Goal: Task Accomplishment & Management: Use online tool/utility

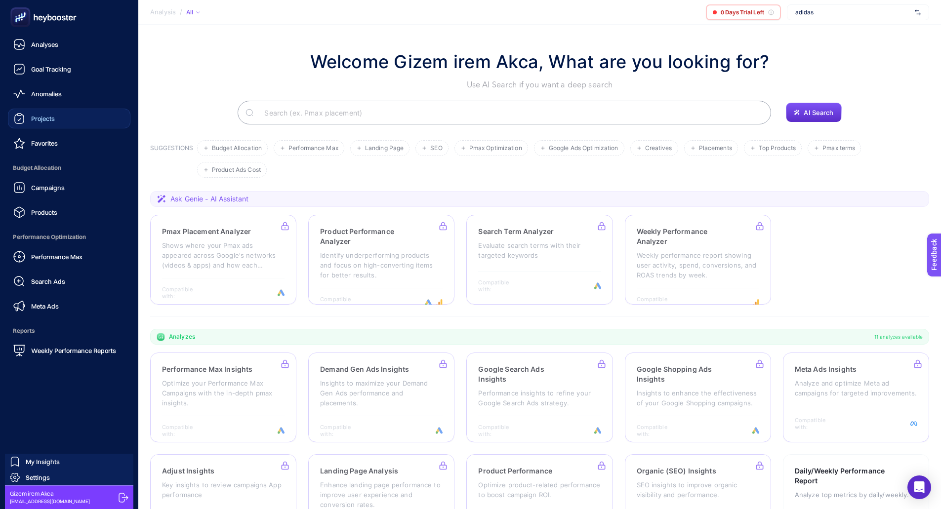
click at [49, 126] on link "Projects" at bounding box center [69, 119] width 122 height 20
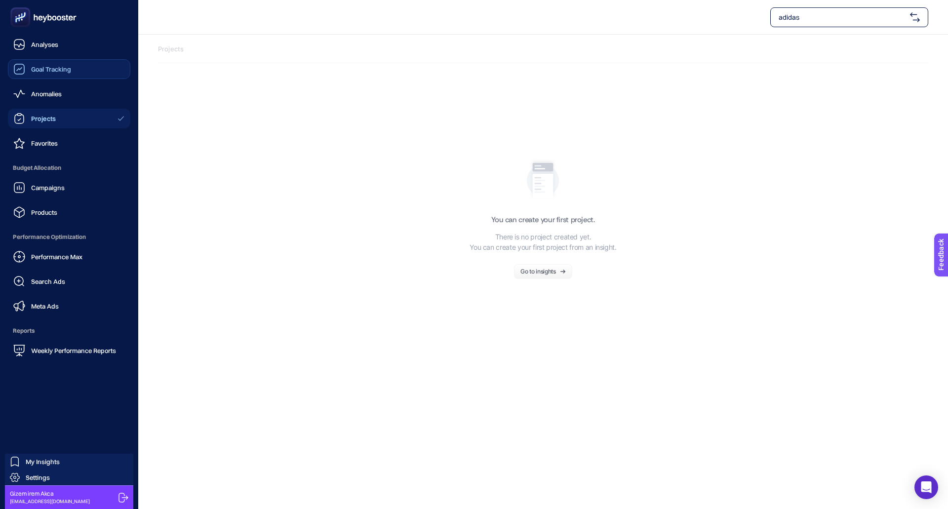
click at [52, 75] on div "Goal Tracking" at bounding box center [42, 69] width 58 height 12
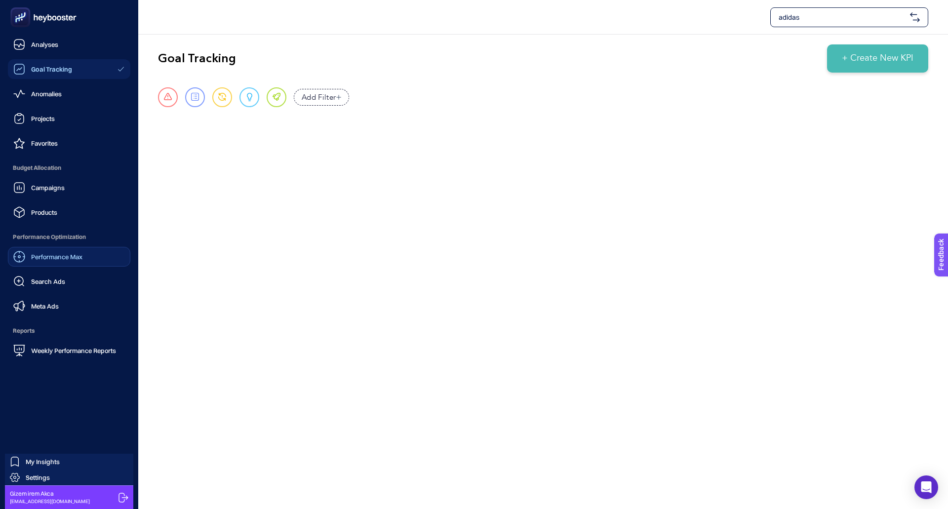
click at [80, 255] on span "Performance Max" at bounding box center [56, 257] width 51 height 8
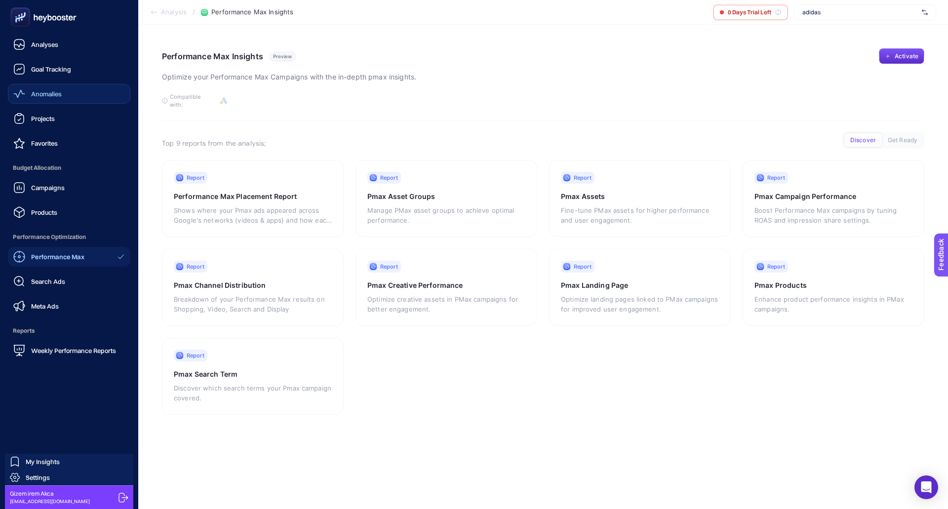
click at [46, 99] on div "Anomalies" at bounding box center [37, 94] width 48 height 12
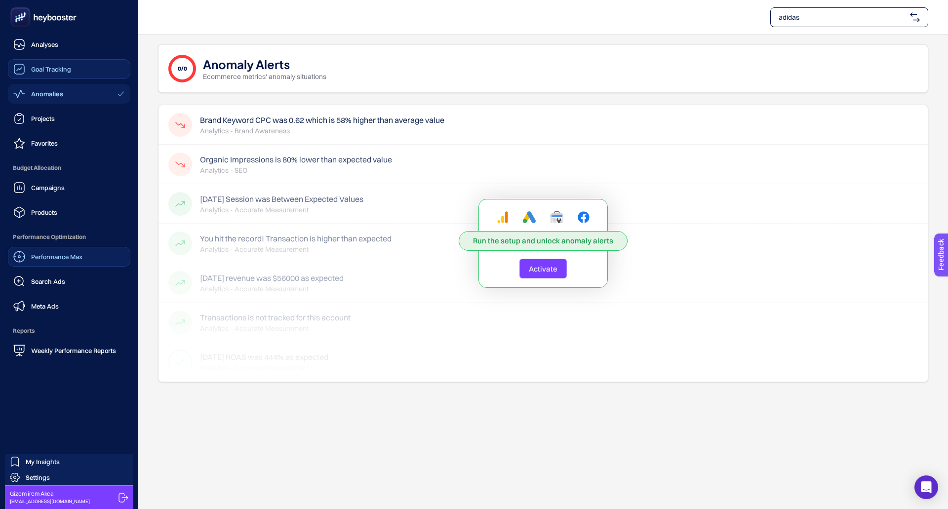
click at [48, 76] on link "Goal Tracking" at bounding box center [69, 69] width 122 height 20
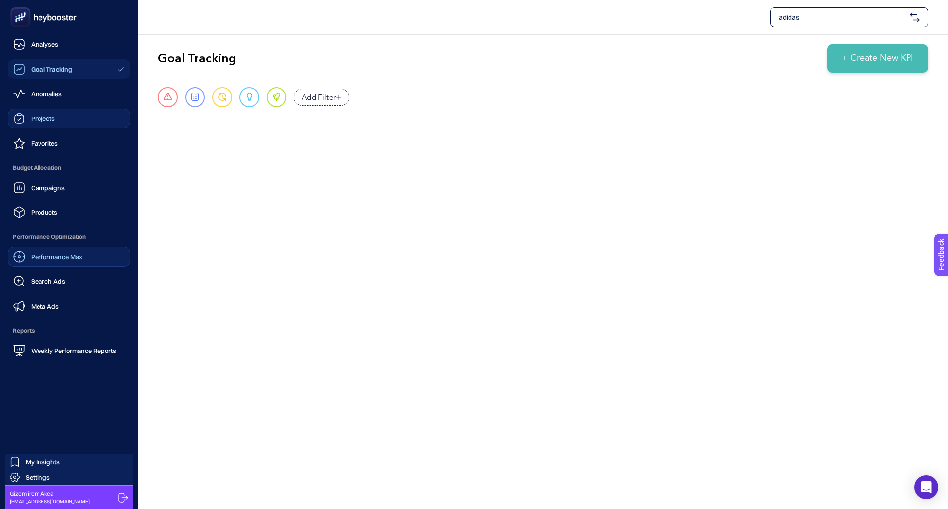
click at [63, 118] on link "Projects" at bounding box center [69, 119] width 122 height 20
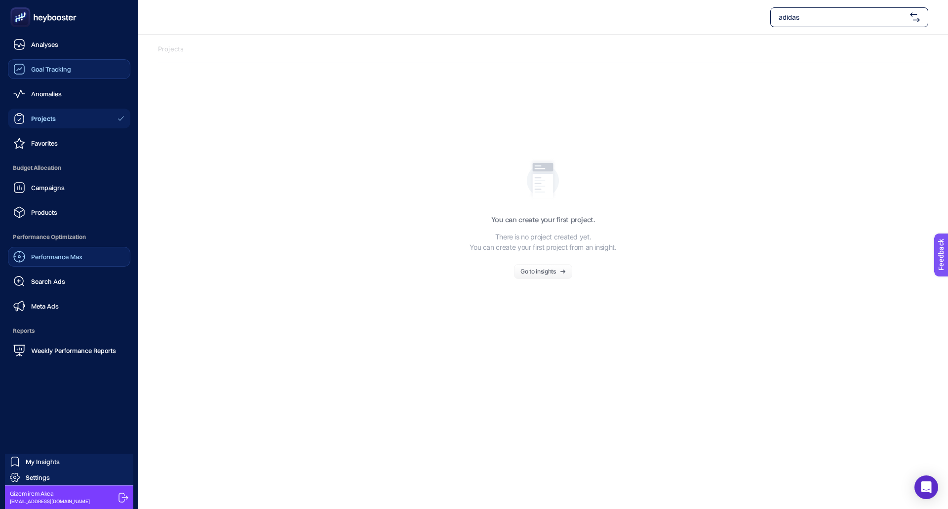
click at [54, 78] on link "Goal Tracking" at bounding box center [69, 69] width 122 height 20
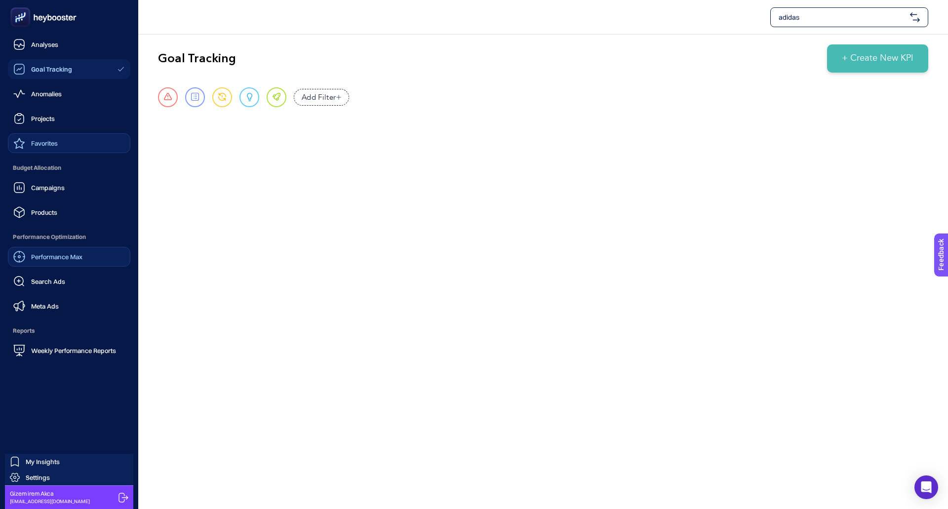
click at [41, 140] on span "Favorites" at bounding box center [44, 143] width 27 height 8
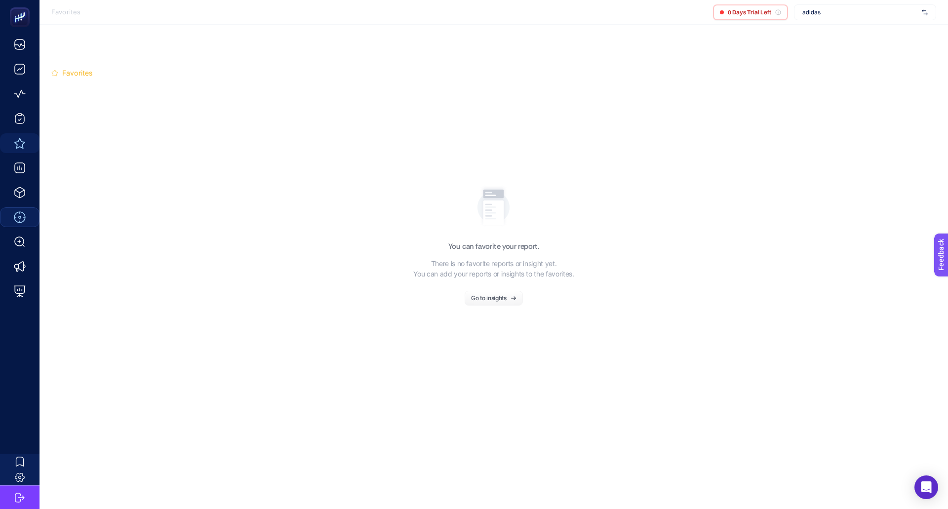
click at [487, 295] on div "Go to insights" at bounding box center [489, 298] width 36 height 6
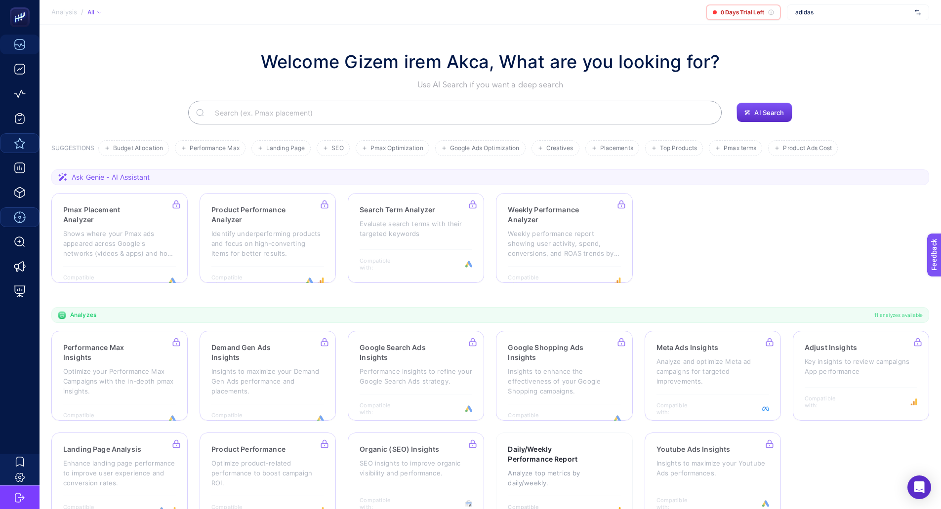
click at [328, 112] on input "Search" at bounding box center [460, 113] width 507 height 28
click at [117, 360] on div at bounding box center [119, 376] width 136 height 90
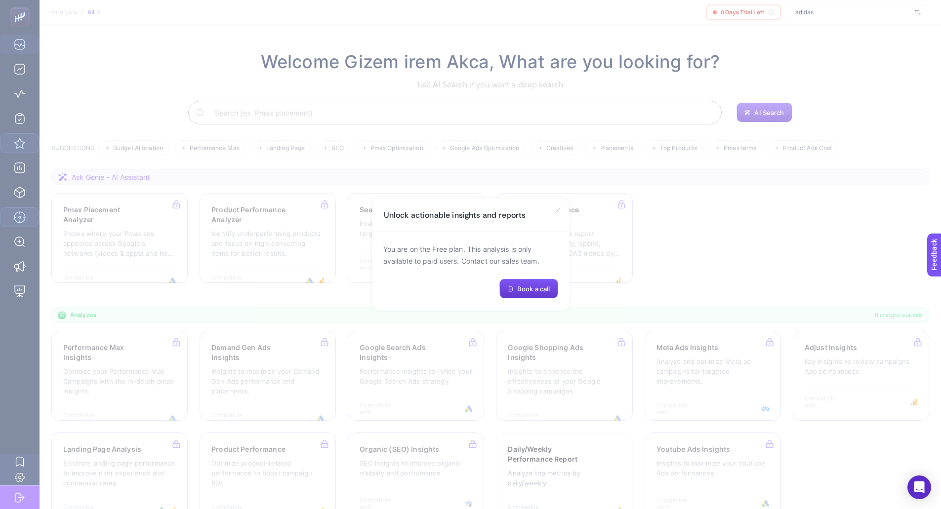
click at [540, 288] on span "Book a call" at bounding box center [533, 289] width 33 height 8
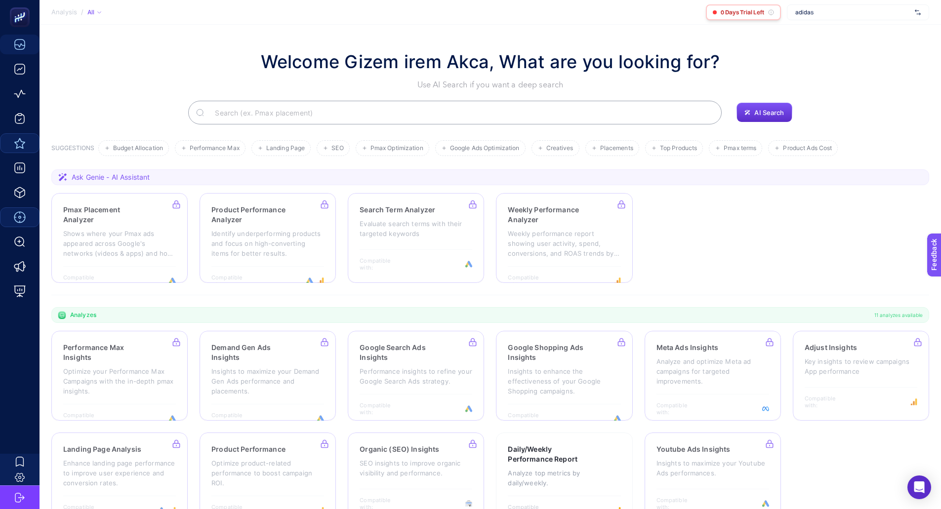
click at [760, 8] on span "0 Days Trial Left" at bounding box center [741, 12] width 43 height 8
click at [771, 13] on icon at bounding box center [771, 12] width 0 height 1
click at [717, 14] on div "0 Days Trial Left" at bounding box center [743, 12] width 75 height 16
click at [743, 150] on span "Pmax terms" at bounding box center [739, 148] width 33 height 7
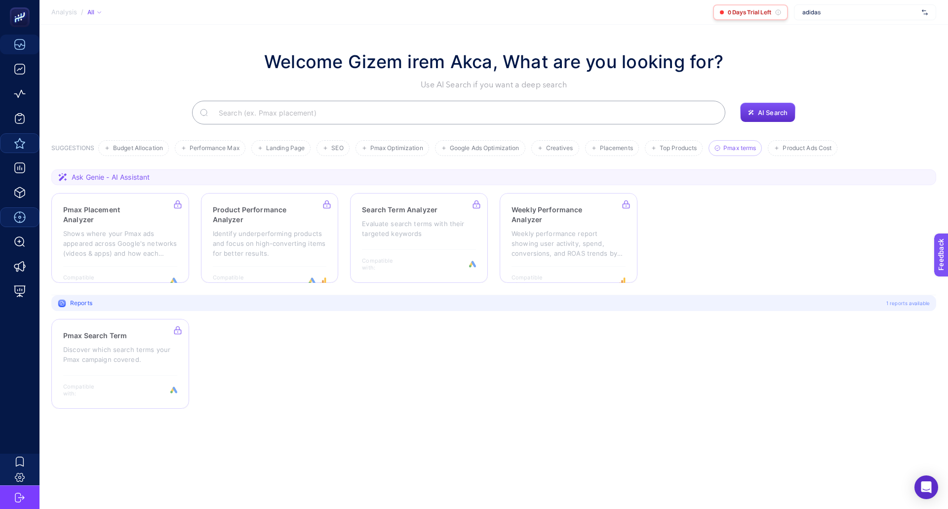
click at [778, 13] on icon at bounding box center [778, 12] width 0 height 1
click at [753, 15] on span "0 Days Trial Left" at bounding box center [749, 12] width 43 height 8
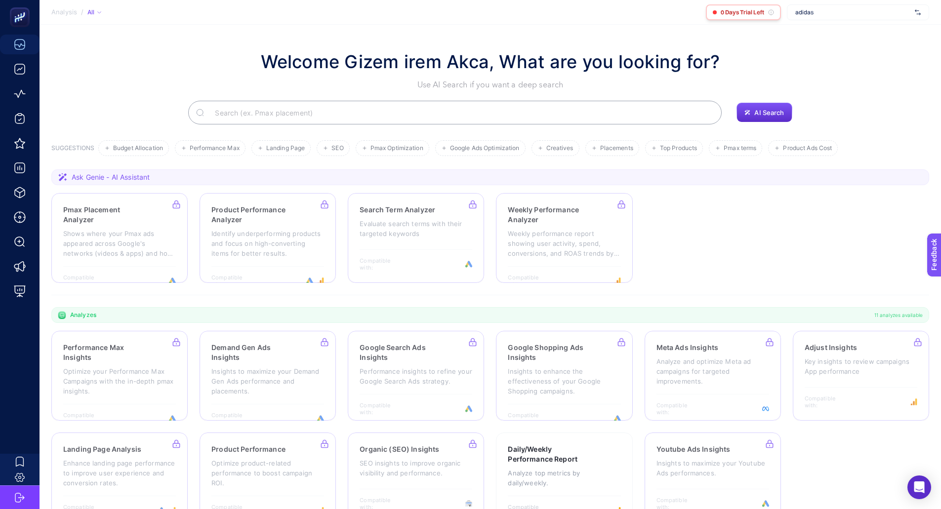
click at [739, 12] on span "0 Days Trial Left" at bounding box center [741, 12] width 43 height 8
click at [806, 13] on span "adidas" at bounding box center [853, 12] width 116 height 8
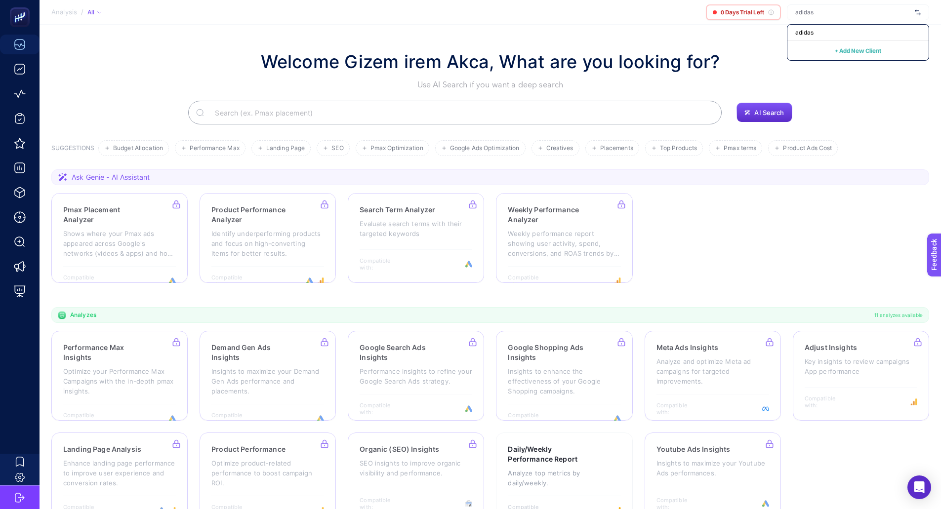
click at [806, 13] on input "text" at bounding box center [853, 12] width 116 height 8
click at [805, 11] on input "text" at bounding box center [853, 12] width 116 height 8
click at [739, 63] on div "Welcome Gizem irem Akca, What are you looking for? Use AI Search if you want a …" at bounding box center [489, 69] width 877 height 42
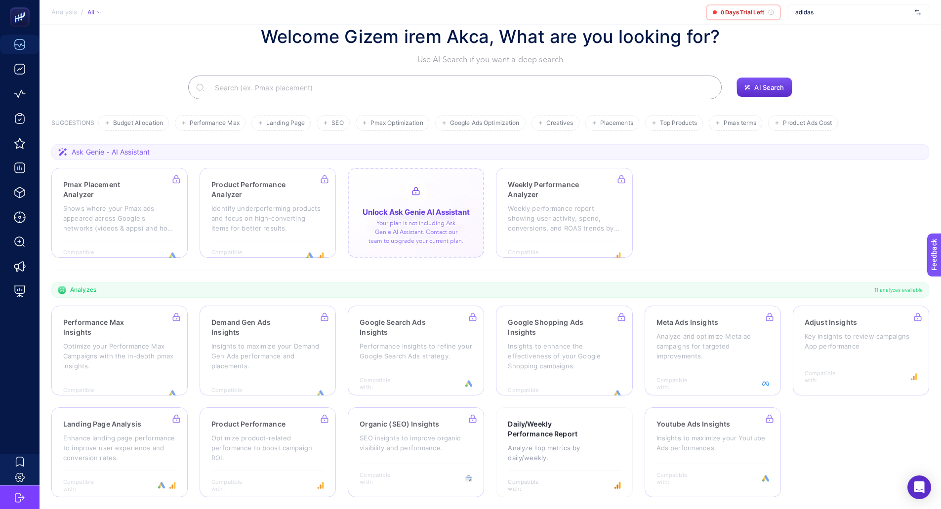
click at [374, 199] on div at bounding box center [416, 213] width 136 height 90
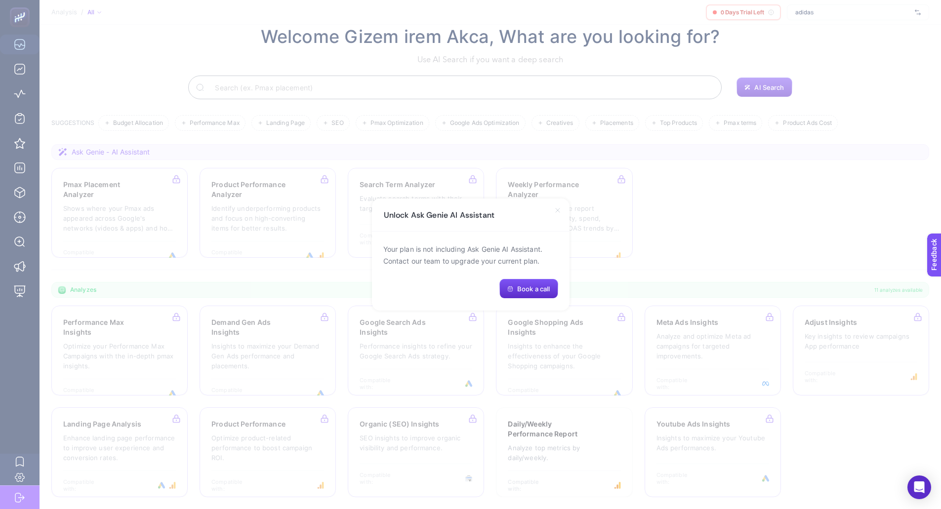
click at [557, 212] on icon at bounding box center [558, 210] width 8 height 8
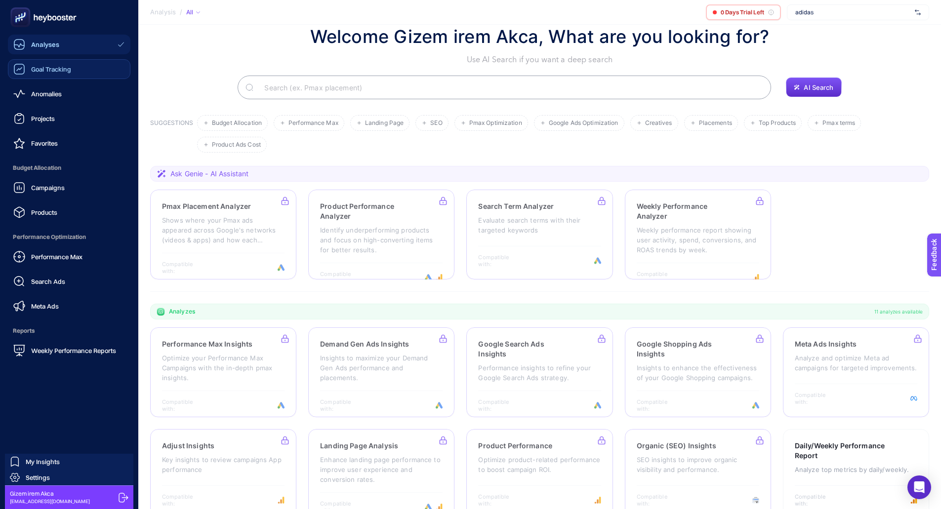
click at [44, 72] on span "Goal Tracking" at bounding box center [51, 69] width 40 height 8
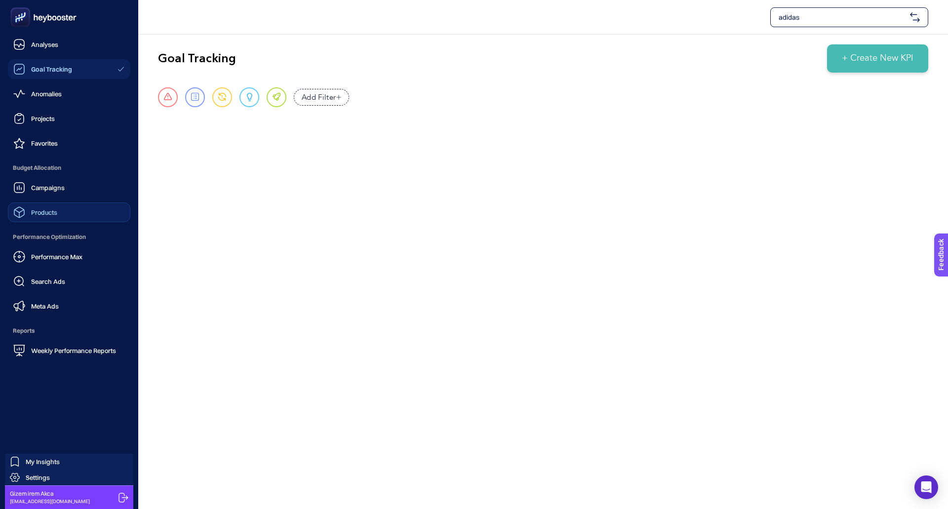
click at [48, 206] on link "Products" at bounding box center [69, 212] width 122 height 20
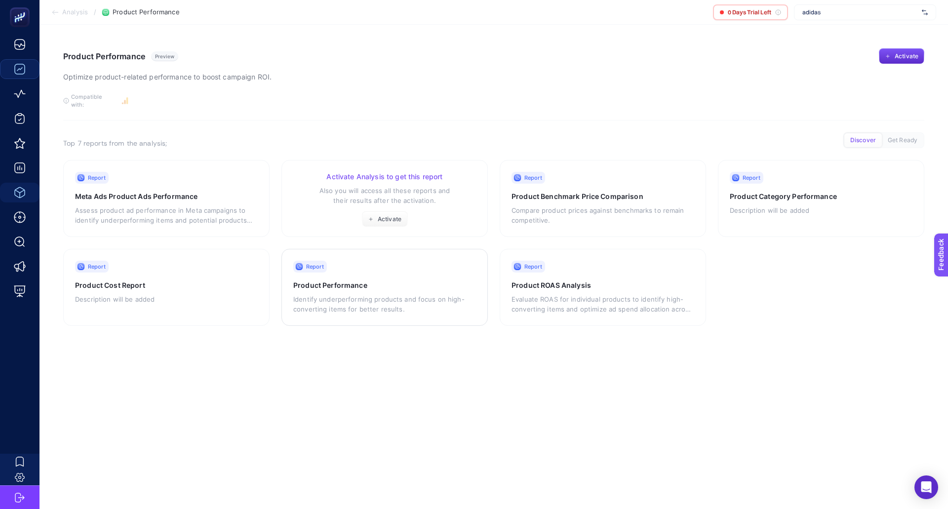
click at [368, 172] on h3 "Activate Analysis to get this report" at bounding box center [384, 177] width 183 height 10
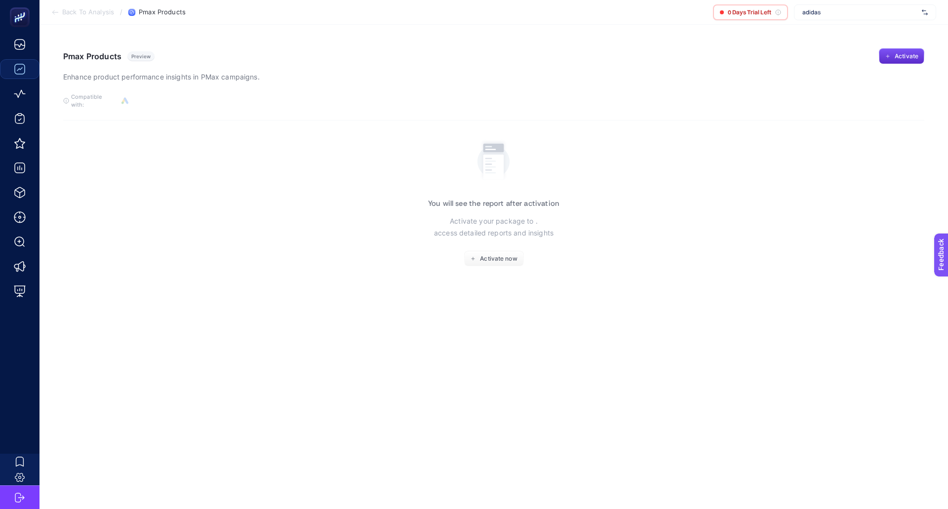
click at [486, 239] on p "Activate your package to . access detailed reports and insights" at bounding box center [493, 227] width 119 height 24
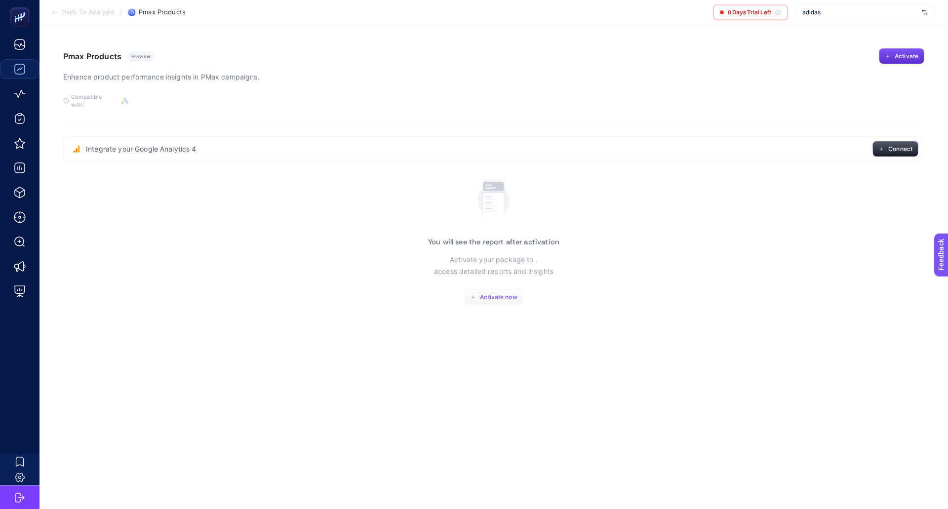
click at [494, 293] on span "Activate now" at bounding box center [498, 297] width 37 height 8
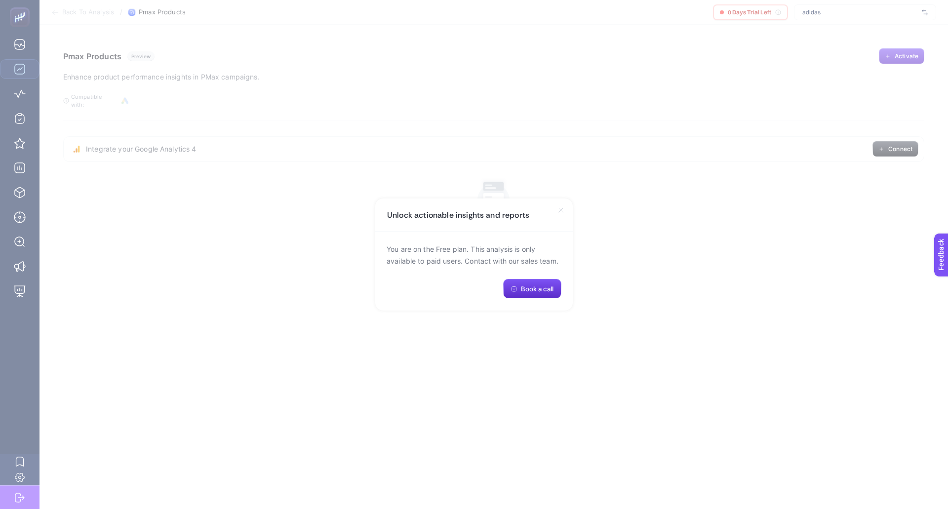
click at [560, 210] on icon at bounding box center [561, 210] width 8 height 8
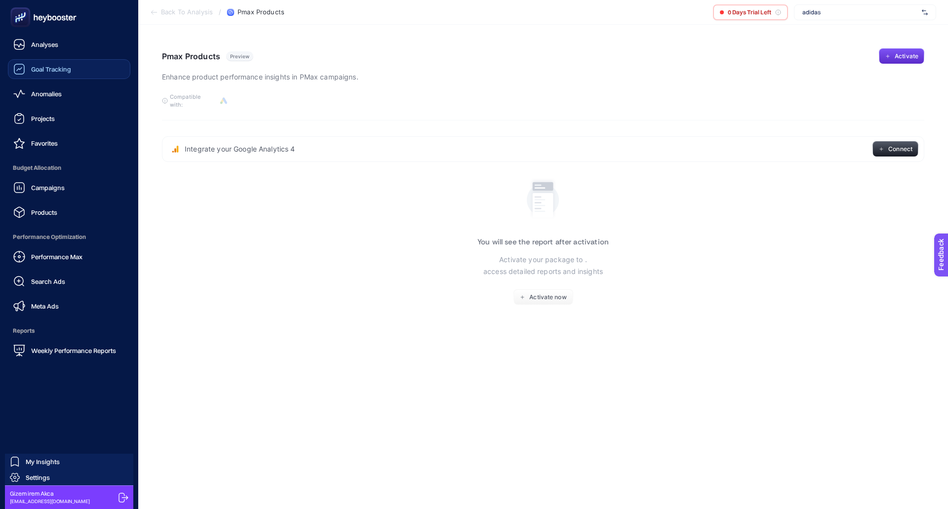
click at [57, 24] on icon at bounding box center [43, 17] width 71 height 20
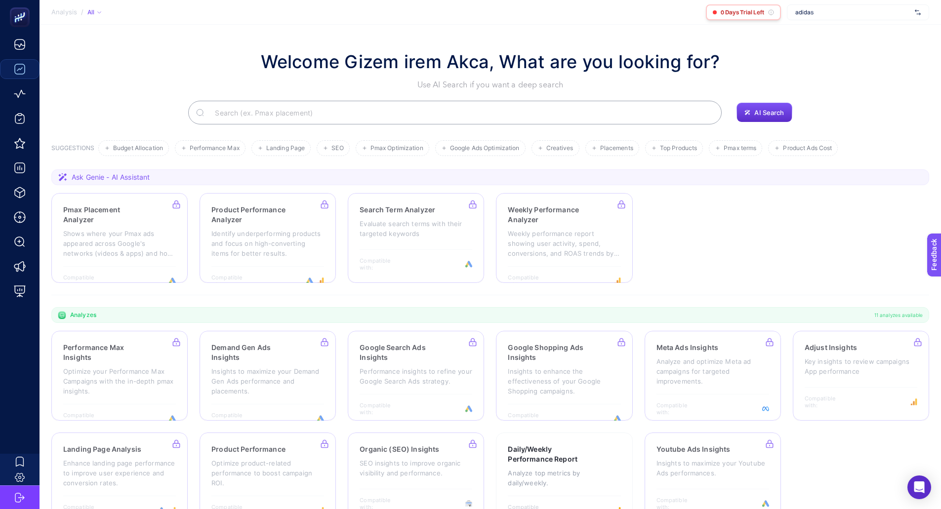
click at [771, 13] on icon at bounding box center [771, 12] width 6 height 6
click at [729, 13] on span "0 Days Trial Left" at bounding box center [741, 12] width 43 height 8
click at [716, 12] on div at bounding box center [715, 12] width 4 height 4
click at [772, 12] on icon at bounding box center [771, 12] width 6 height 6
